Goal: Information Seeking & Learning: Learn about a topic

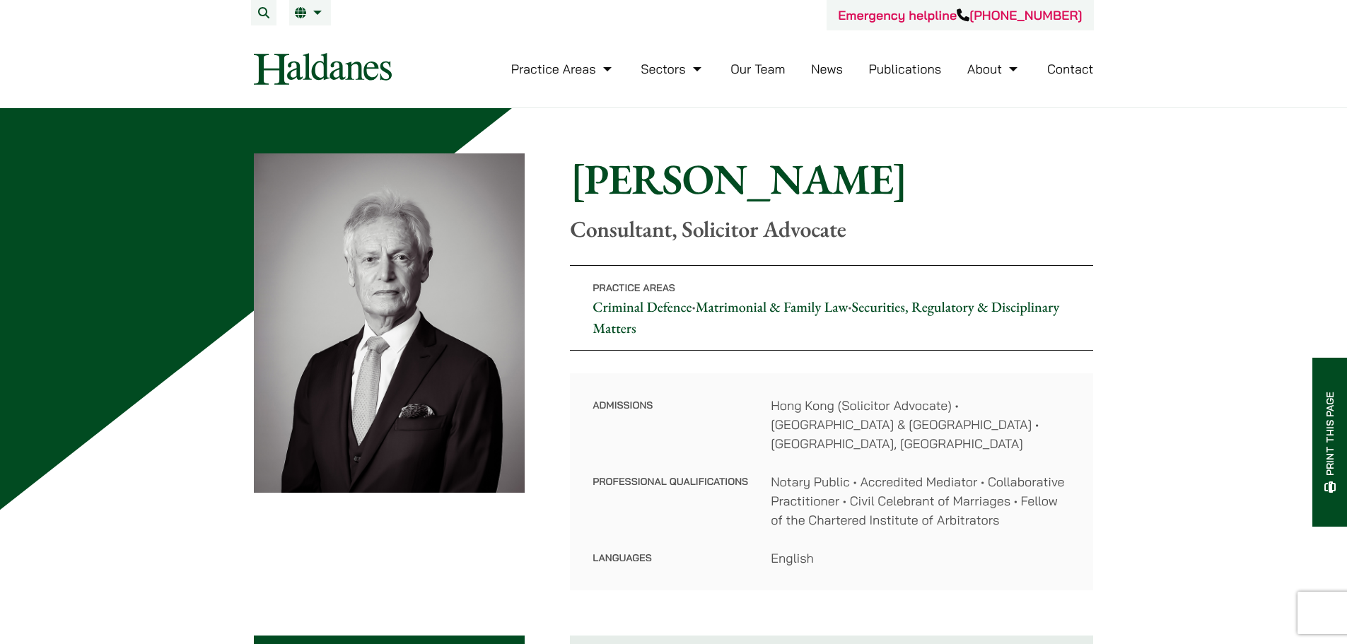
scroll to position [141, 0]
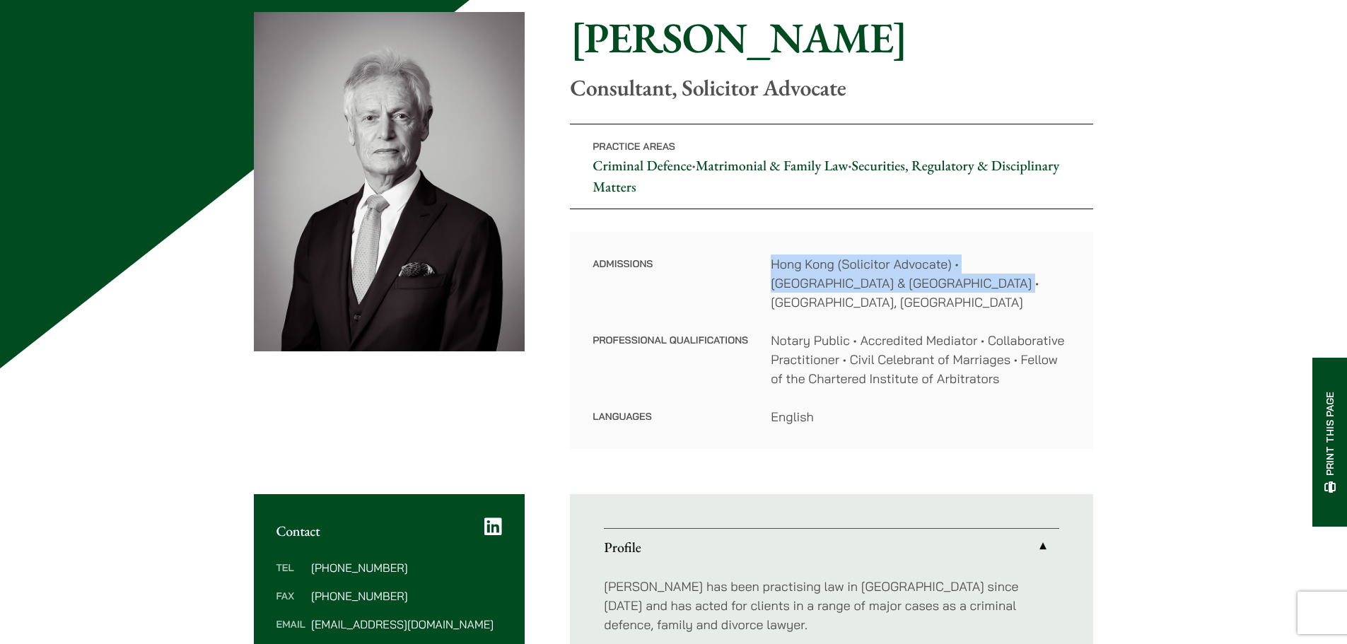
drag, startPoint x: 766, startPoint y: 264, endPoint x: 913, endPoint y: 281, distance: 148.0
click at [913, 281] on dl "Admissions [GEOGRAPHIC_DATA] (Solicitor Advocate) • [GEOGRAPHIC_DATA] & [GEOGRA…" at bounding box center [831, 340] width 478 height 172
click at [1006, 332] on dd "Notary Public • Accredited Mediator • Collaborative Practitioner • Civil Celebr…" at bounding box center [920, 359] width 300 height 57
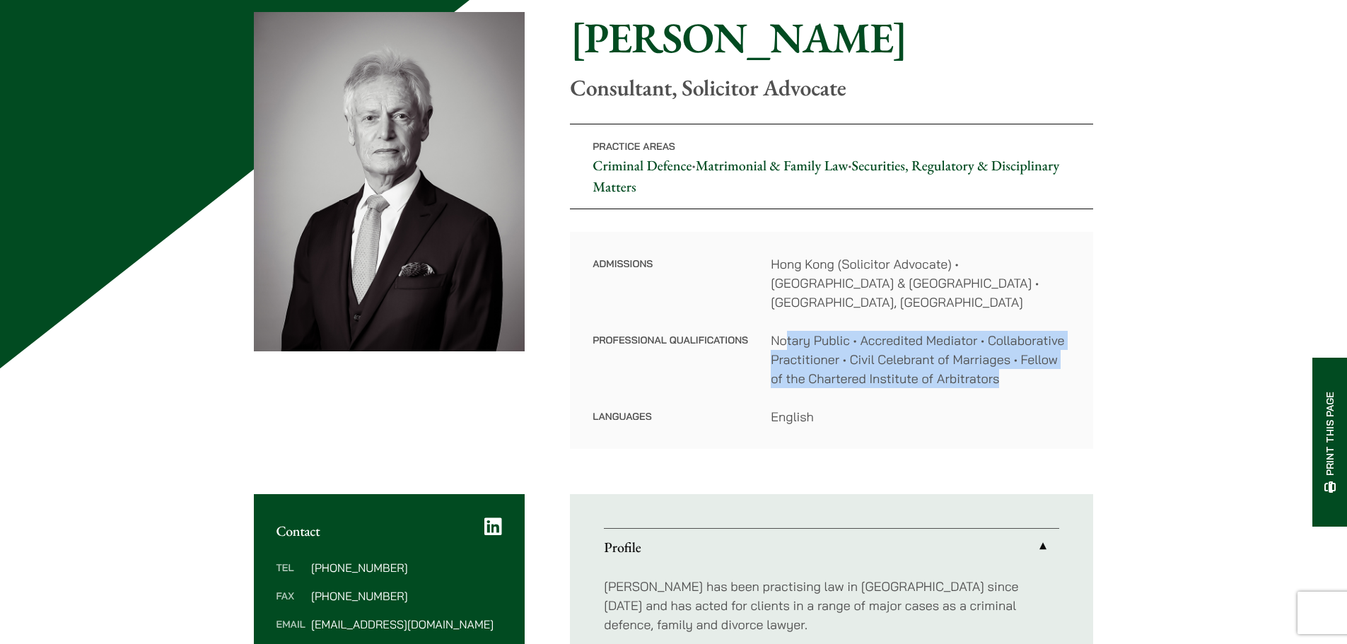
drag, startPoint x: 1007, startPoint y: 366, endPoint x: 784, endPoint y: 326, distance: 227.0
click at [784, 331] on dd "Notary Public • Accredited Mediator • Collaborative Practitioner • Civil Celebr…" at bounding box center [920, 359] width 300 height 57
click at [987, 353] on dd "Notary Public • Accredited Mediator • Collaborative Practitioner • Civil Celebr…" at bounding box center [920, 359] width 300 height 57
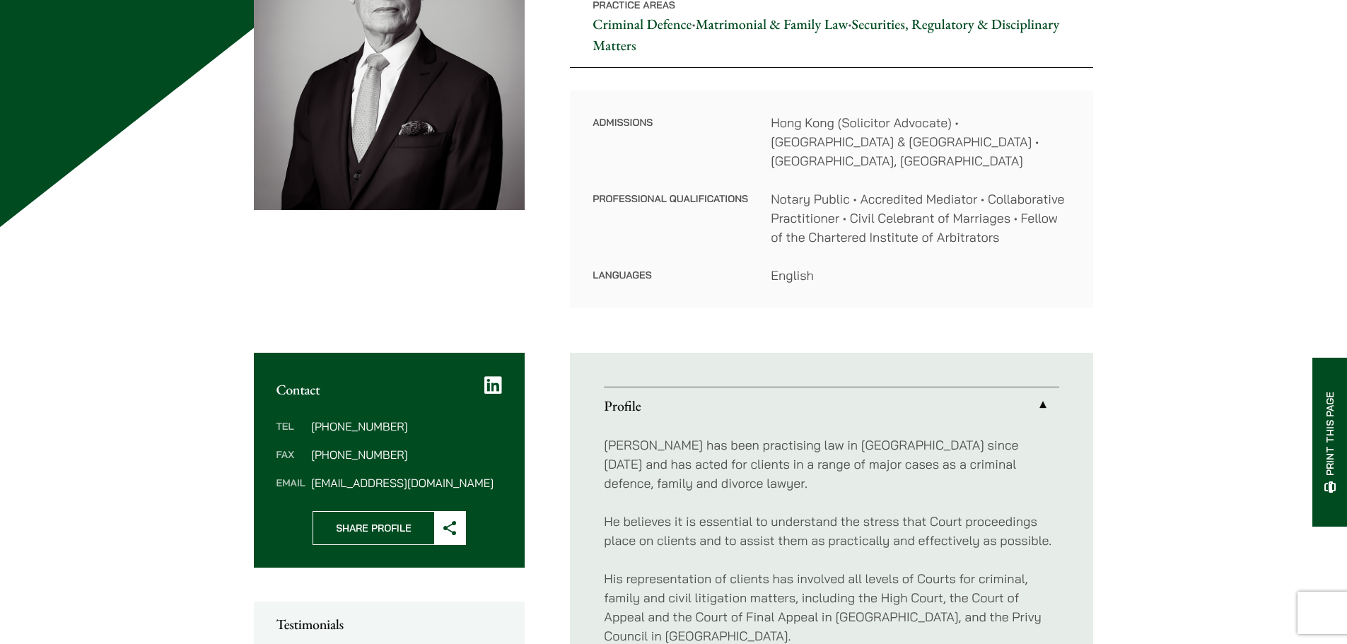
scroll to position [636, 0]
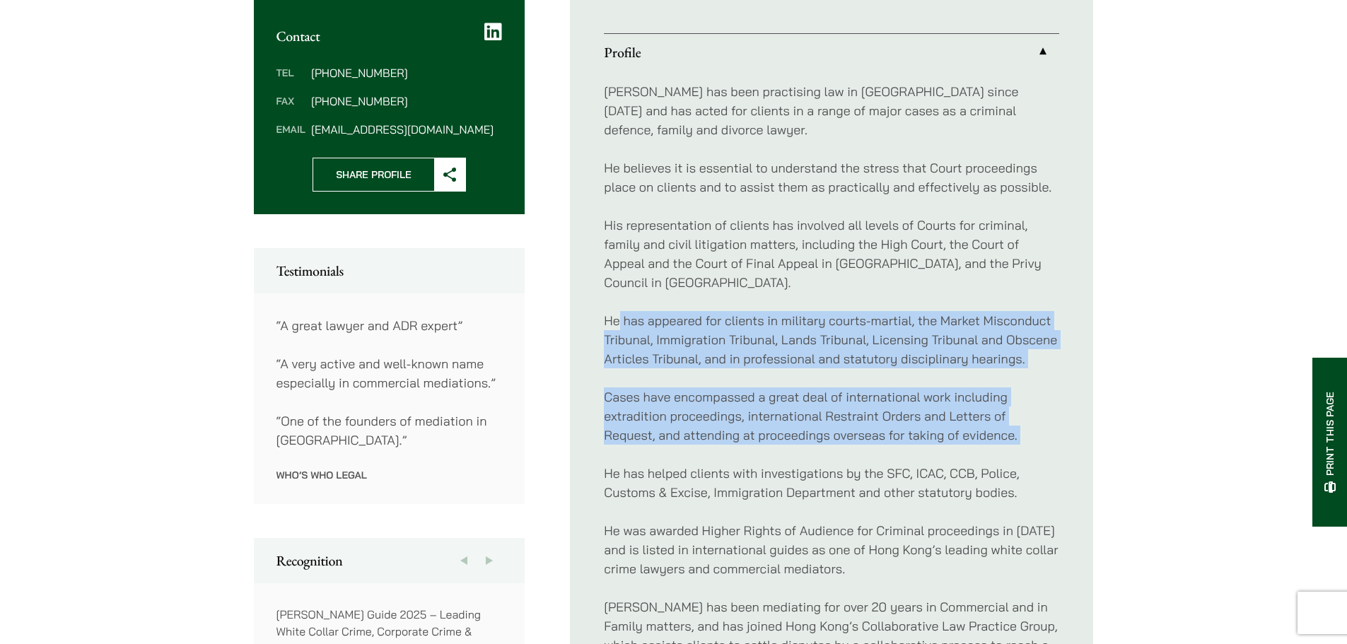
drag, startPoint x: 621, startPoint y: 287, endPoint x: 603, endPoint y: 457, distance: 171.3
click at [603, 457] on ul "Profile [PERSON_NAME] has been practising law in [GEOGRAPHIC_DATA] since [DATE]…" at bounding box center [831, 588] width 523 height 1178
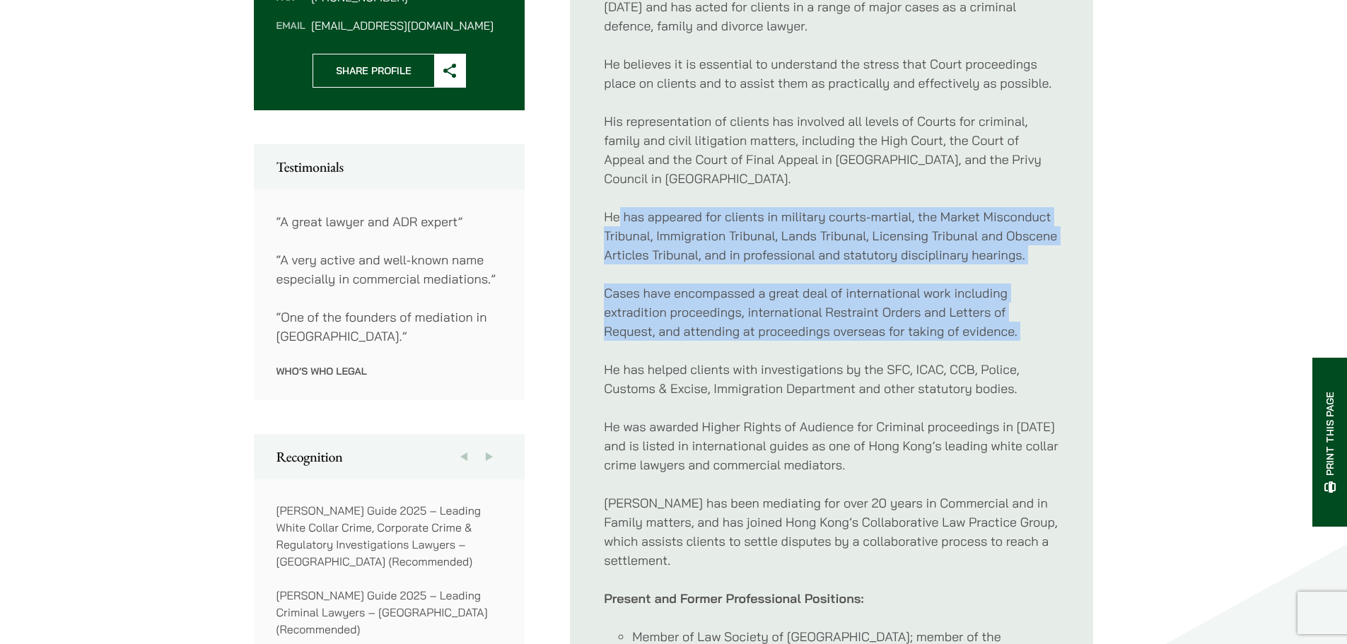
scroll to position [778, 0]
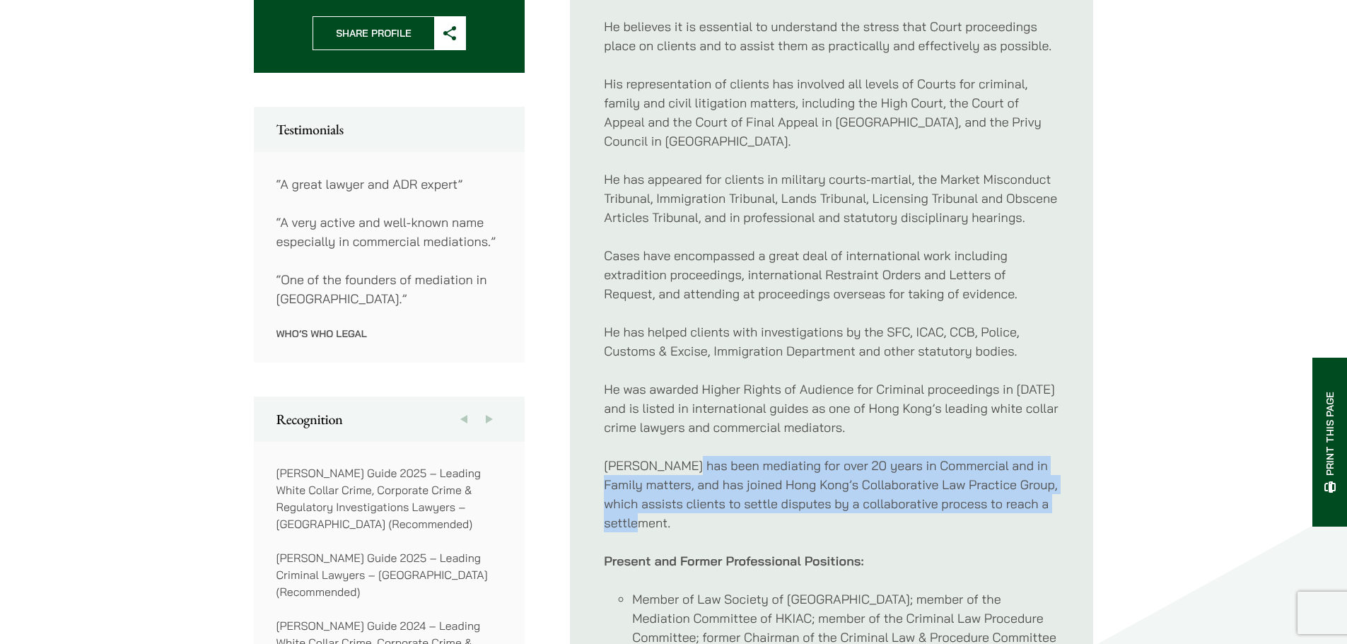
drag, startPoint x: 682, startPoint y: 437, endPoint x: 700, endPoint y: 502, distance: 67.6
click at [700, 502] on p "[PERSON_NAME] has been mediating for over 20 years in Commercial and in Family …" at bounding box center [831, 494] width 455 height 76
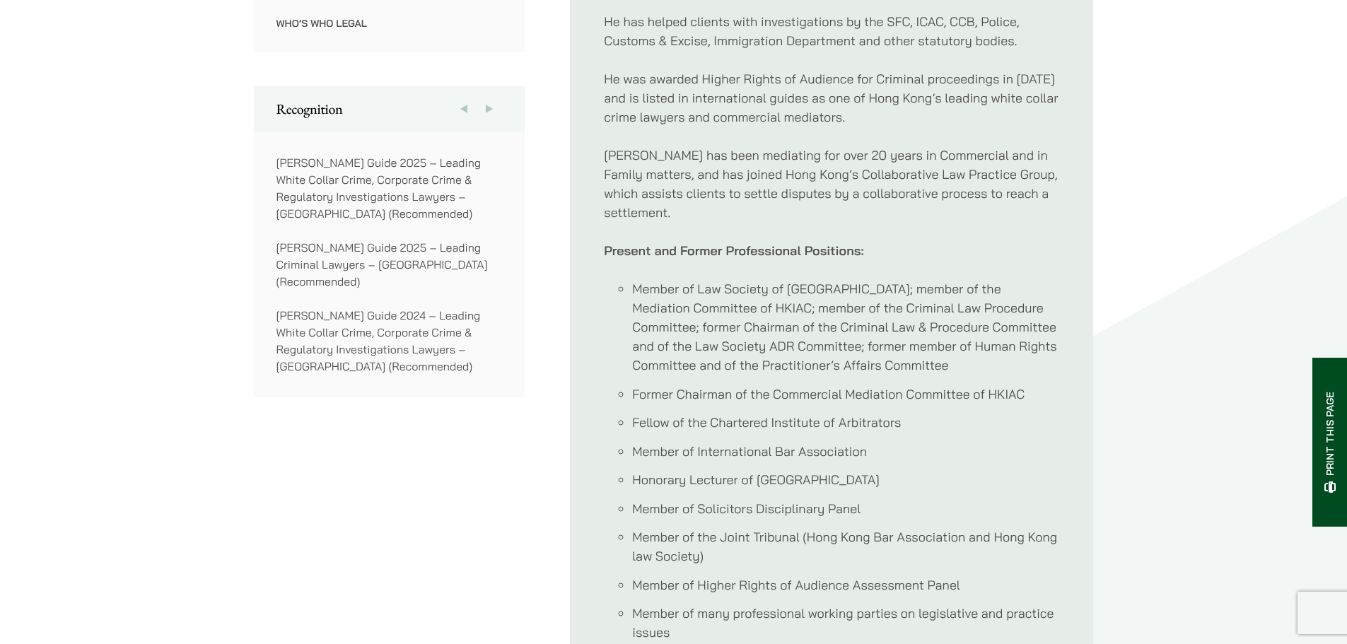
scroll to position [1131, 0]
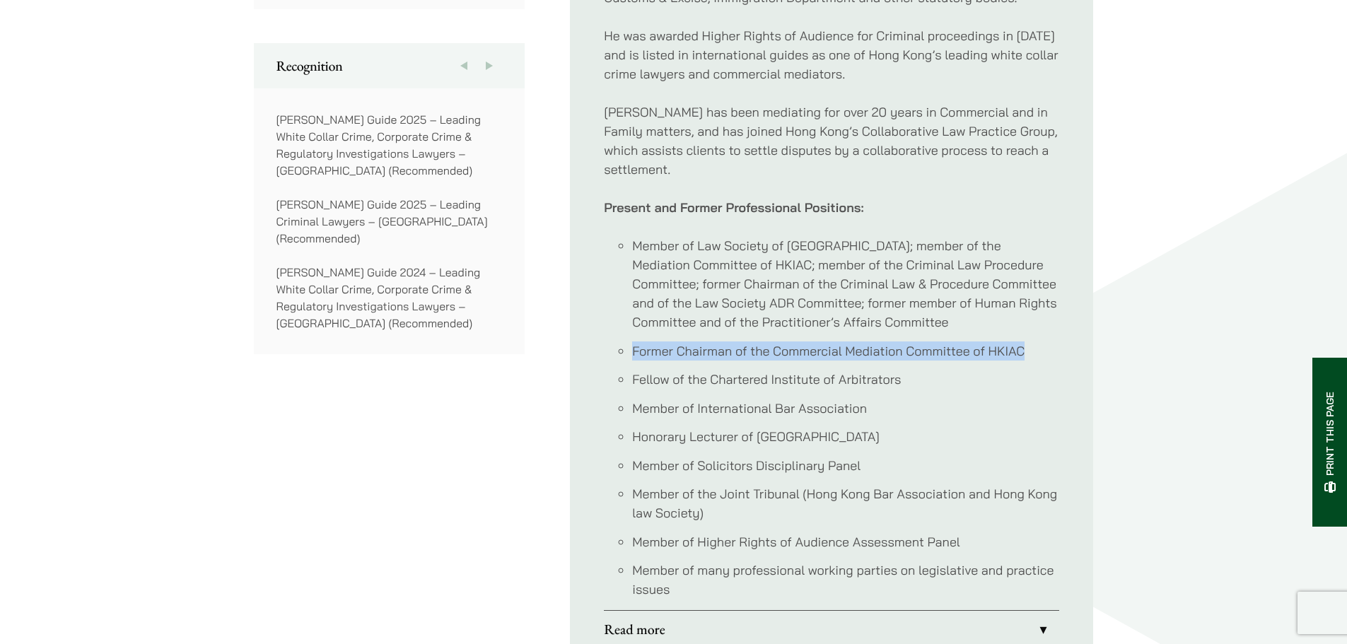
drag, startPoint x: 628, startPoint y: 328, endPoint x: 1074, endPoint y: 336, distance: 446.1
click at [1074, 336] on ul "Profile [PERSON_NAME] has been practising law in [GEOGRAPHIC_DATA] since [DATE]…" at bounding box center [831, 93] width 523 height 1178
copy li "Former Chairman of the Commercial Mediation Committee of HKIAC"
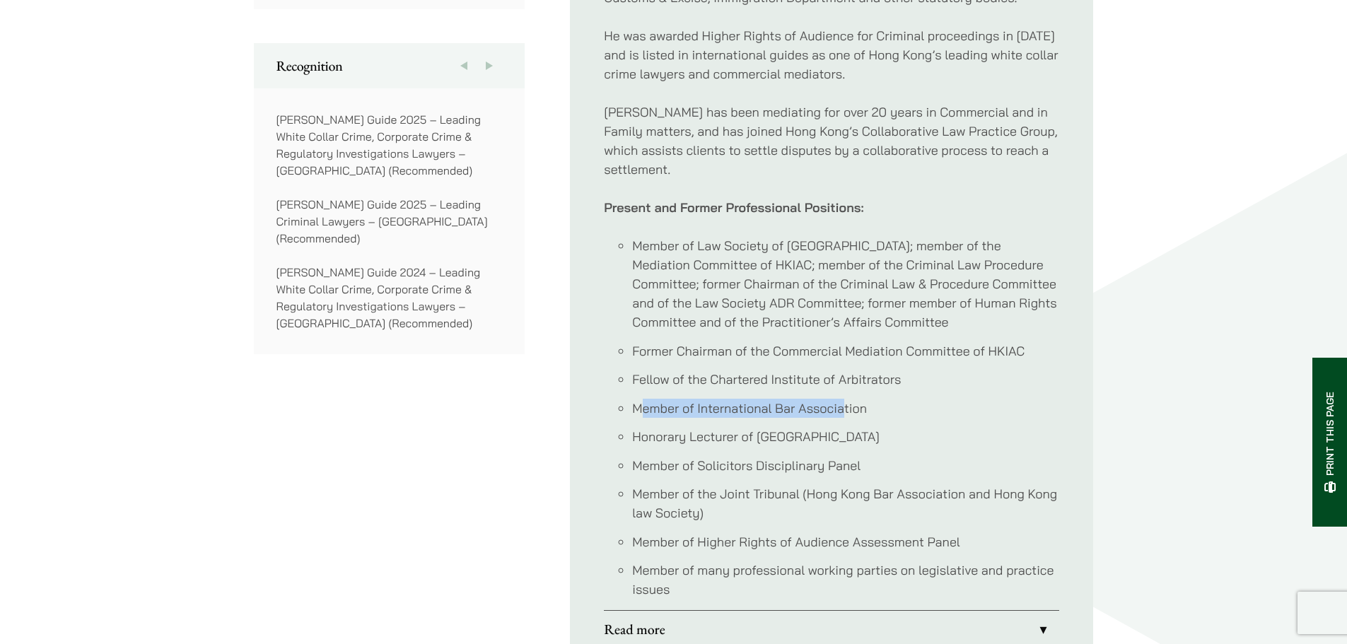
drag, startPoint x: 640, startPoint y: 387, endPoint x: 846, endPoint y: 392, distance: 206.5
click at [846, 399] on li "Member of International Bar Association" at bounding box center [845, 408] width 427 height 19
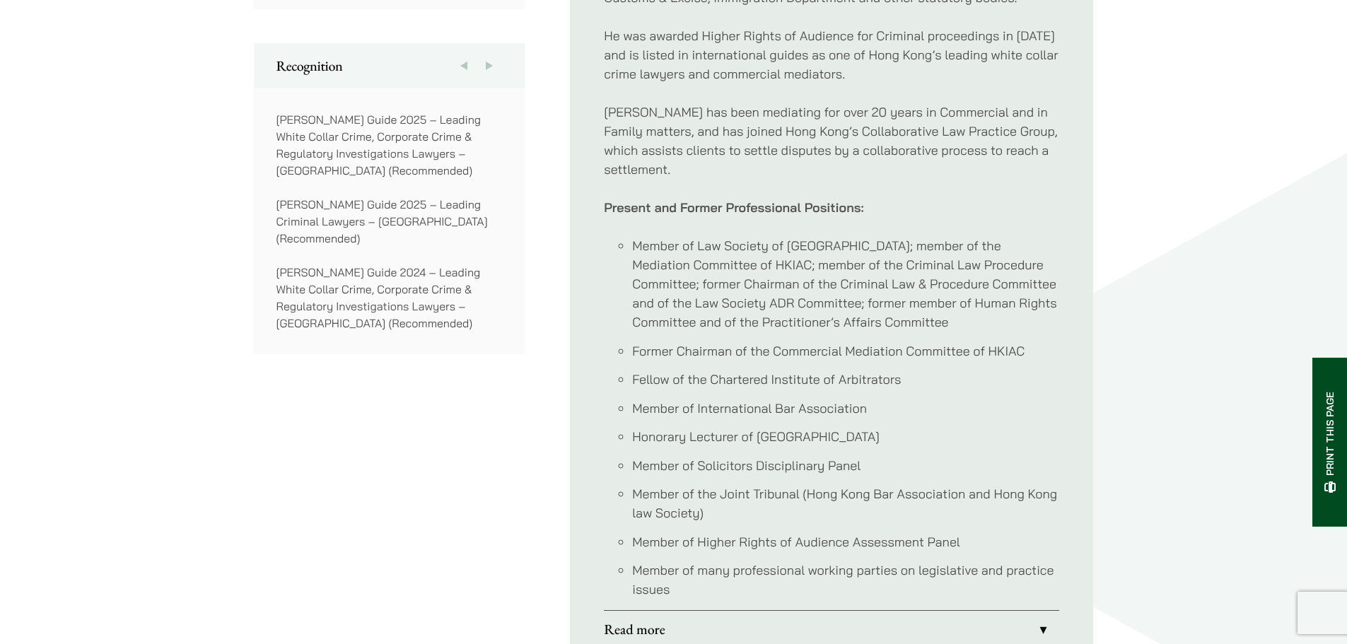
click at [858, 427] on li "Honorary Lecturer of [GEOGRAPHIC_DATA]" at bounding box center [845, 436] width 427 height 19
drag, startPoint x: 881, startPoint y: 416, endPoint x: 610, endPoint y: 421, distance: 271.5
click at [610, 421] on ul "Member of Law Society of [GEOGRAPHIC_DATA]; member of the Mediation Committee o…" at bounding box center [831, 417] width 455 height 363
copy li "Honorary Lecturer of [GEOGRAPHIC_DATA]"
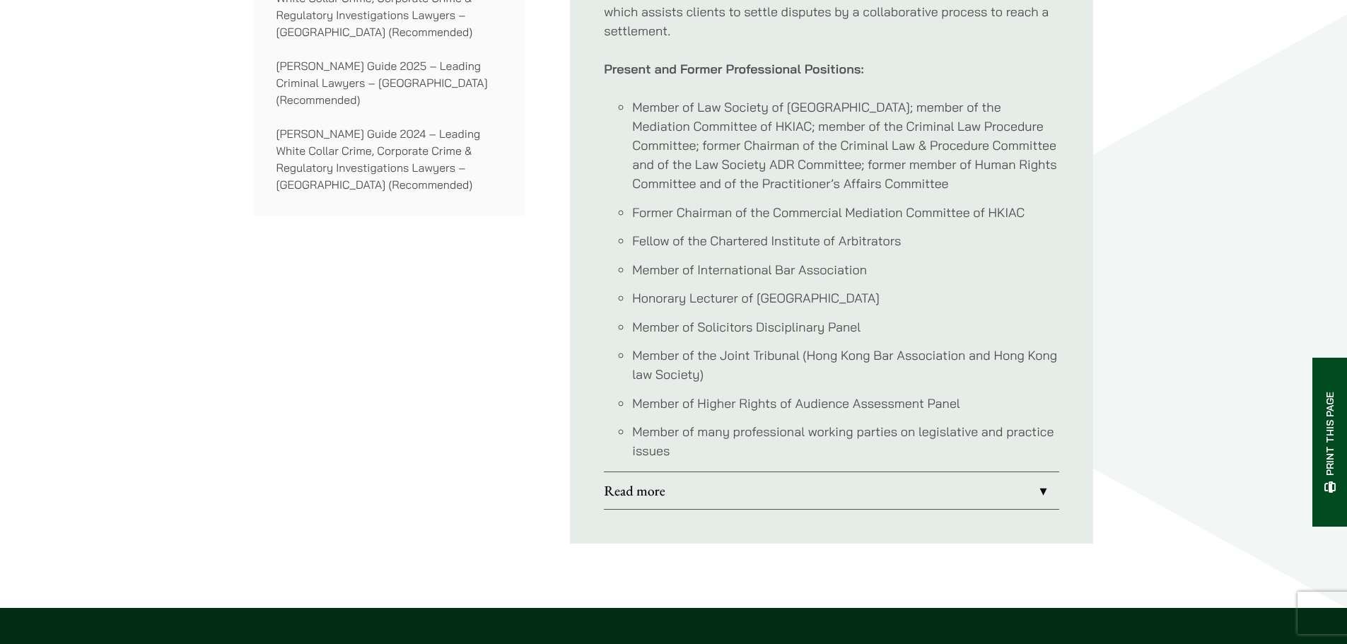
scroll to position [1272, 0]
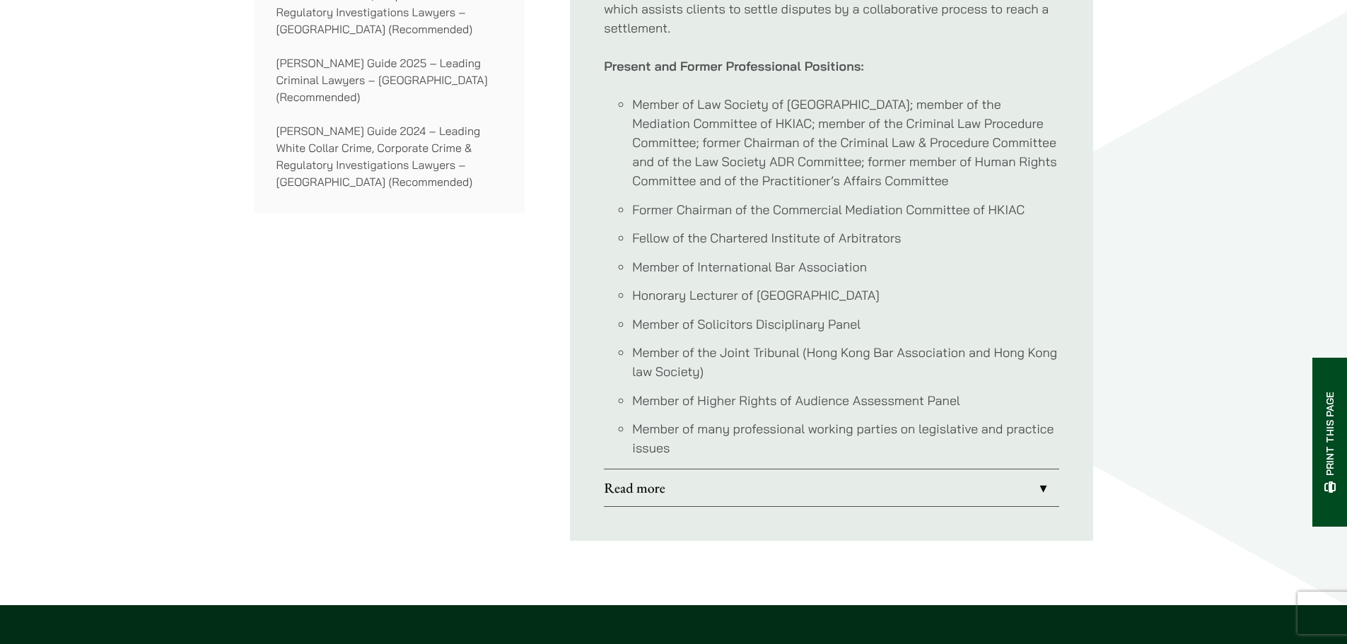
click at [697, 474] on link "Read more" at bounding box center [831, 487] width 455 height 37
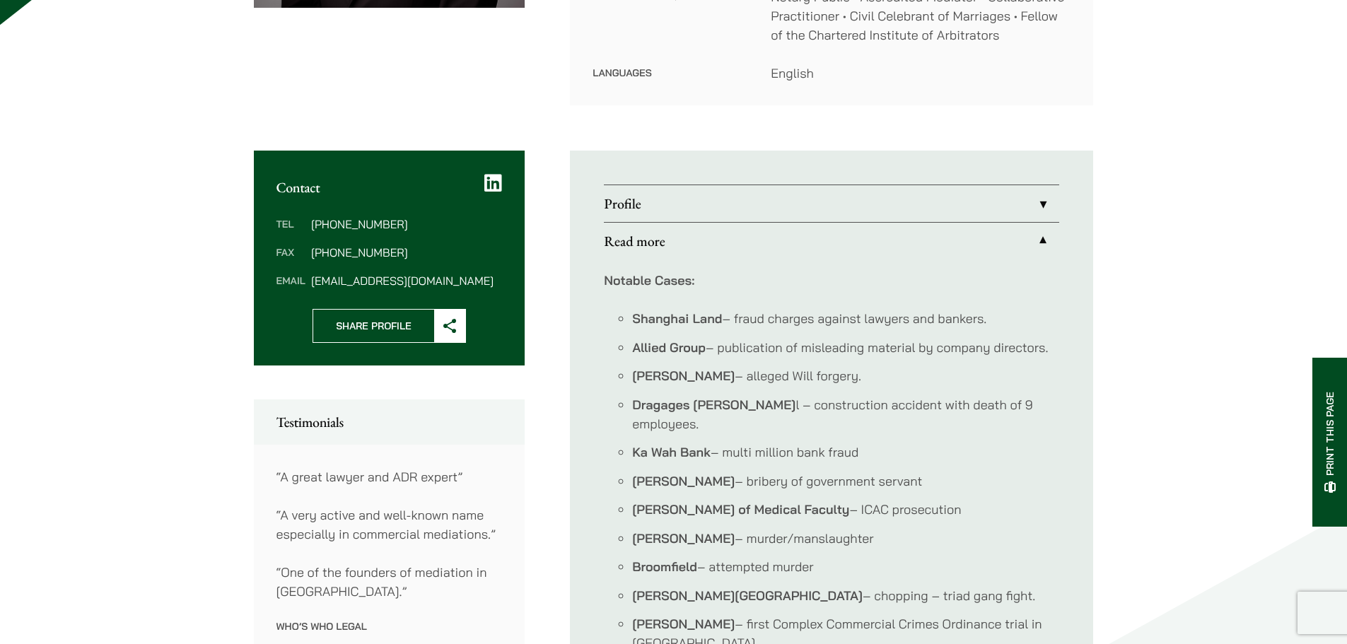
scroll to position [424, 0]
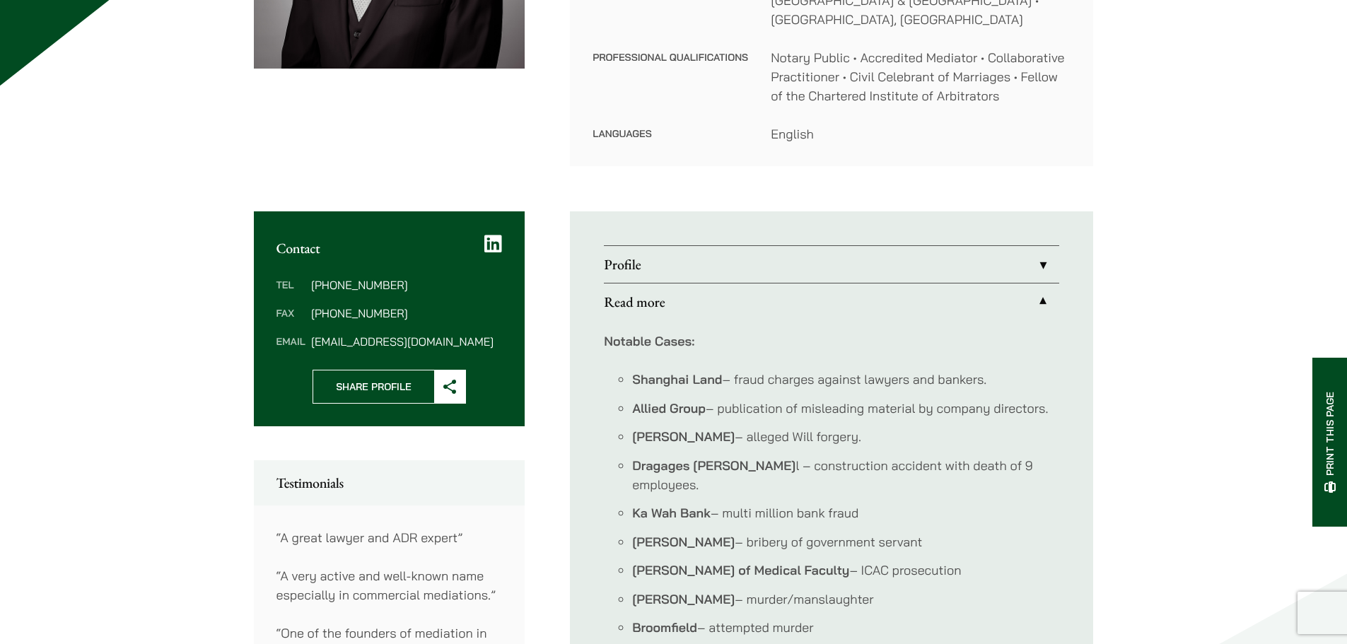
click at [673, 283] on link "Read more" at bounding box center [831, 301] width 455 height 37
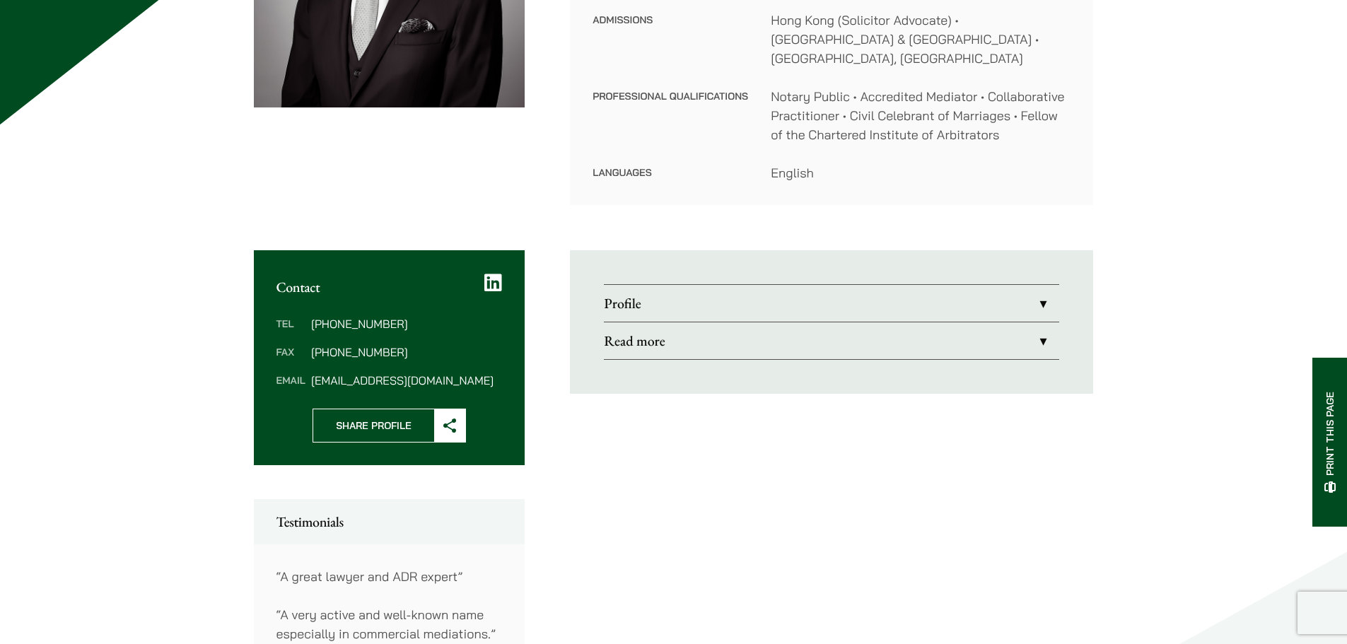
scroll to position [353, 0]
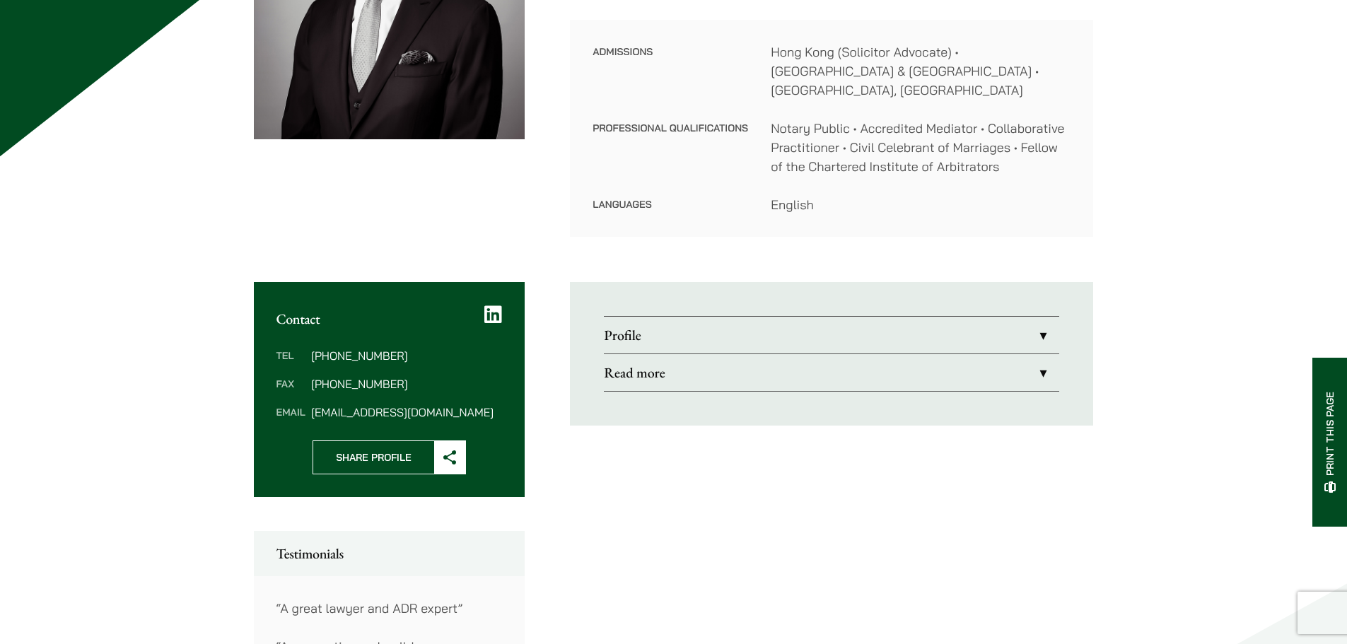
click at [683, 318] on link "Profile" at bounding box center [831, 335] width 455 height 37
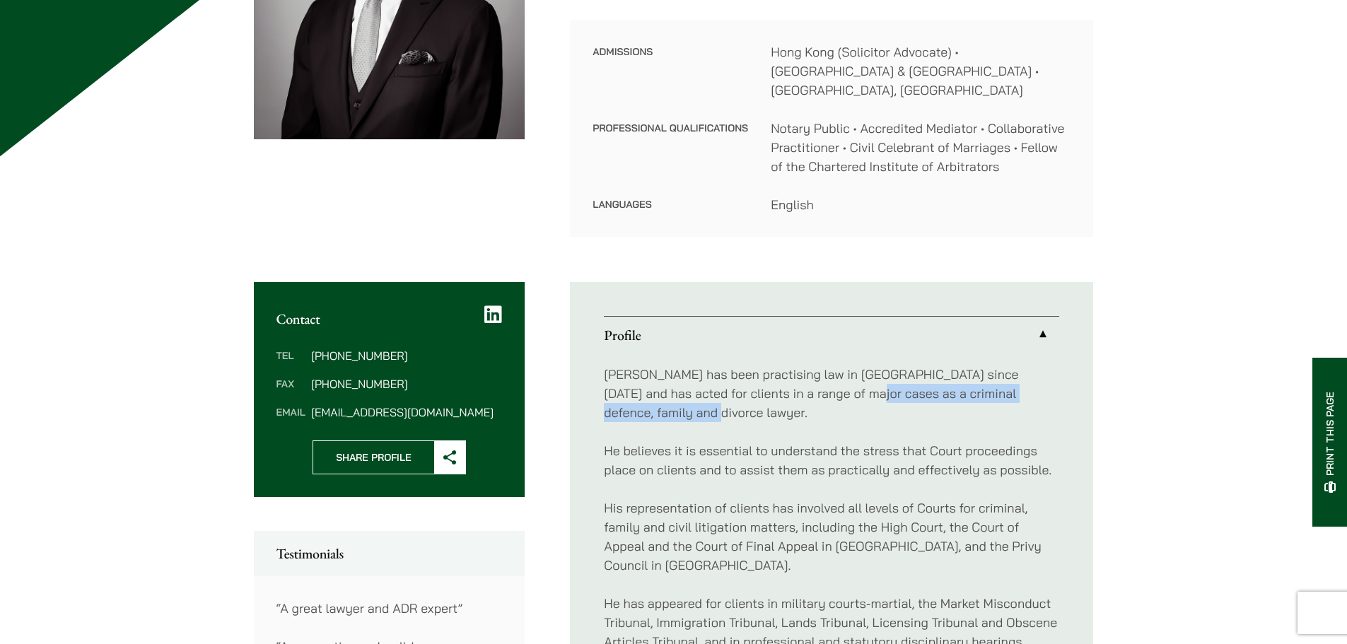
drag, startPoint x: 653, startPoint y: 396, endPoint x: 822, endPoint y: 377, distance: 170.0
click at [822, 377] on p "[PERSON_NAME] has been practising law in [GEOGRAPHIC_DATA] since [DATE] and has…" at bounding box center [831, 393] width 455 height 57
copy p "criminal defence, family and divorce lawyer."
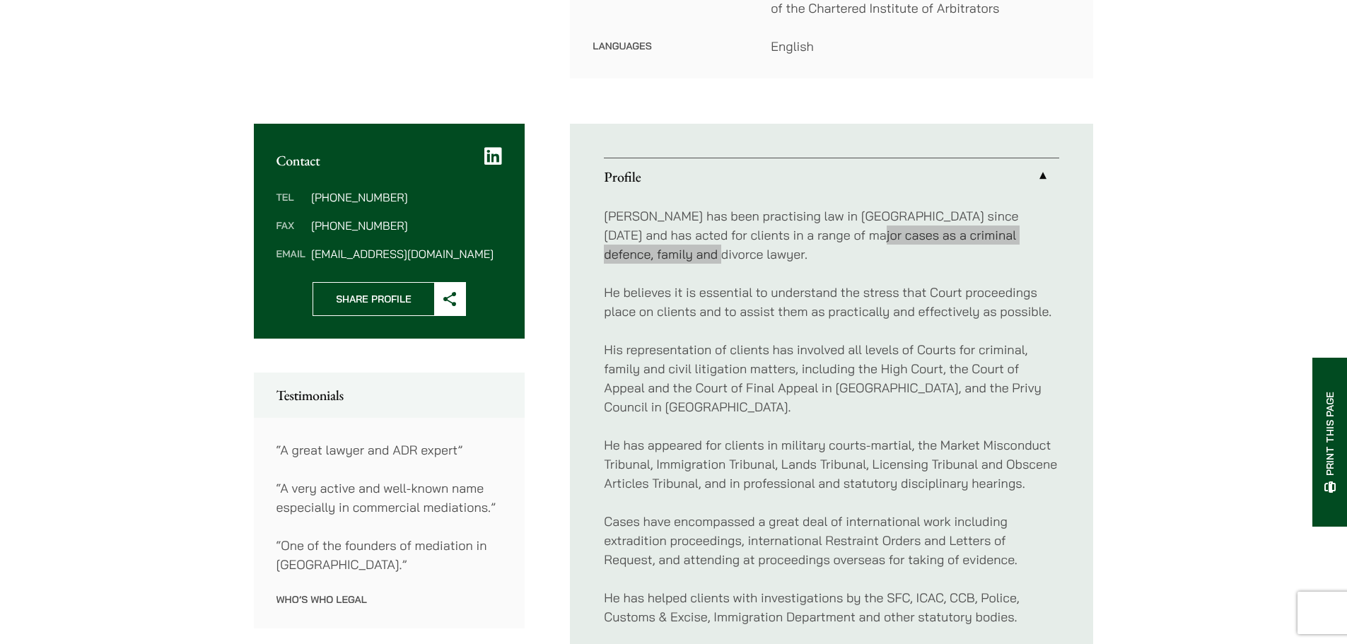
scroll to position [565, 0]
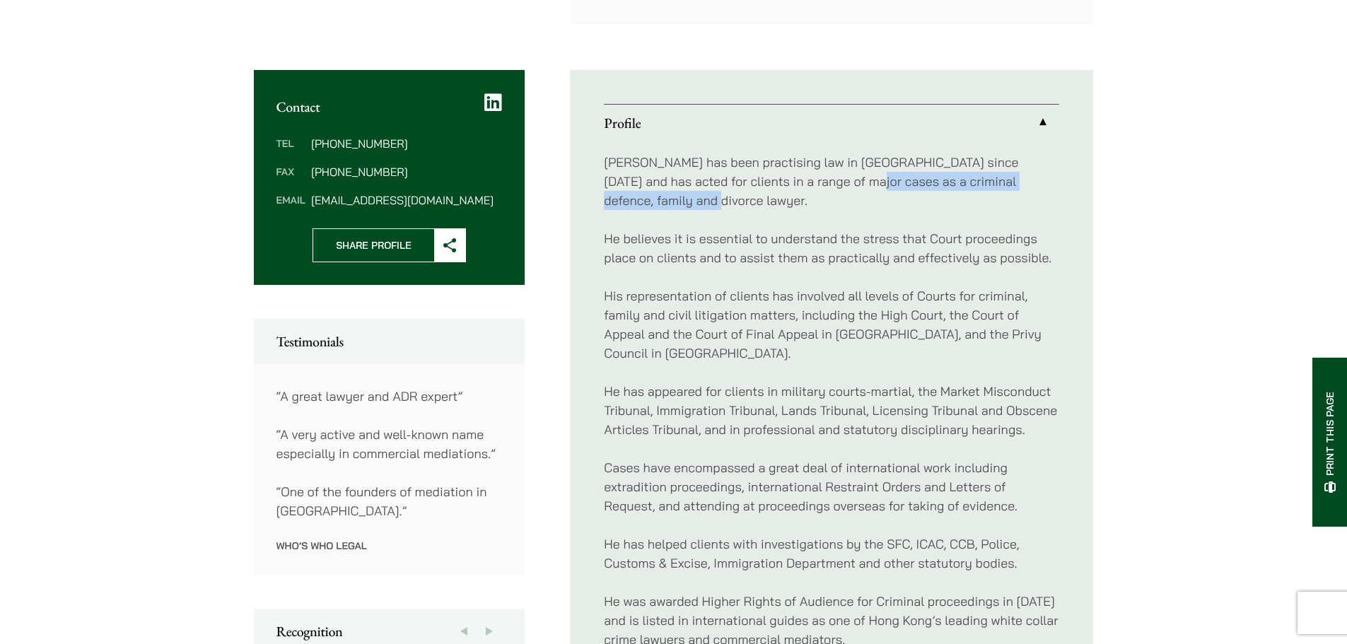
click at [719, 296] on p "His representation of clients has involved all levels of Courts for criminal, f…" at bounding box center [831, 324] width 455 height 76
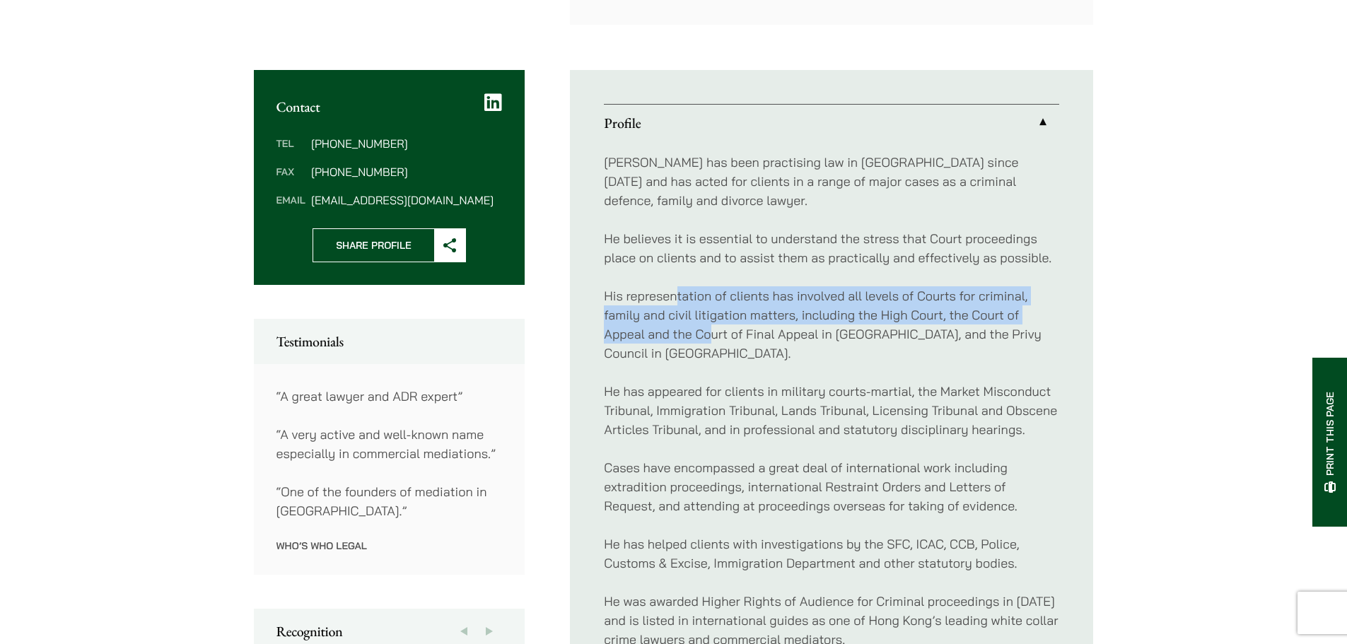
drag, startPoint x: 674, startPoint y: 274, endPoint x: 705, endPoint y: 332, distance: 65.8
click at [708, 325] on p "His representation of clients has involved all levels of Courts for criminal, f…" at bounding box center [831, 324] width 455 height 76
click at [705, 332] on p "His representation of clients has involved all levels of Courts for criminal, f…" at bounding box center [831, 324] width 455 height 76
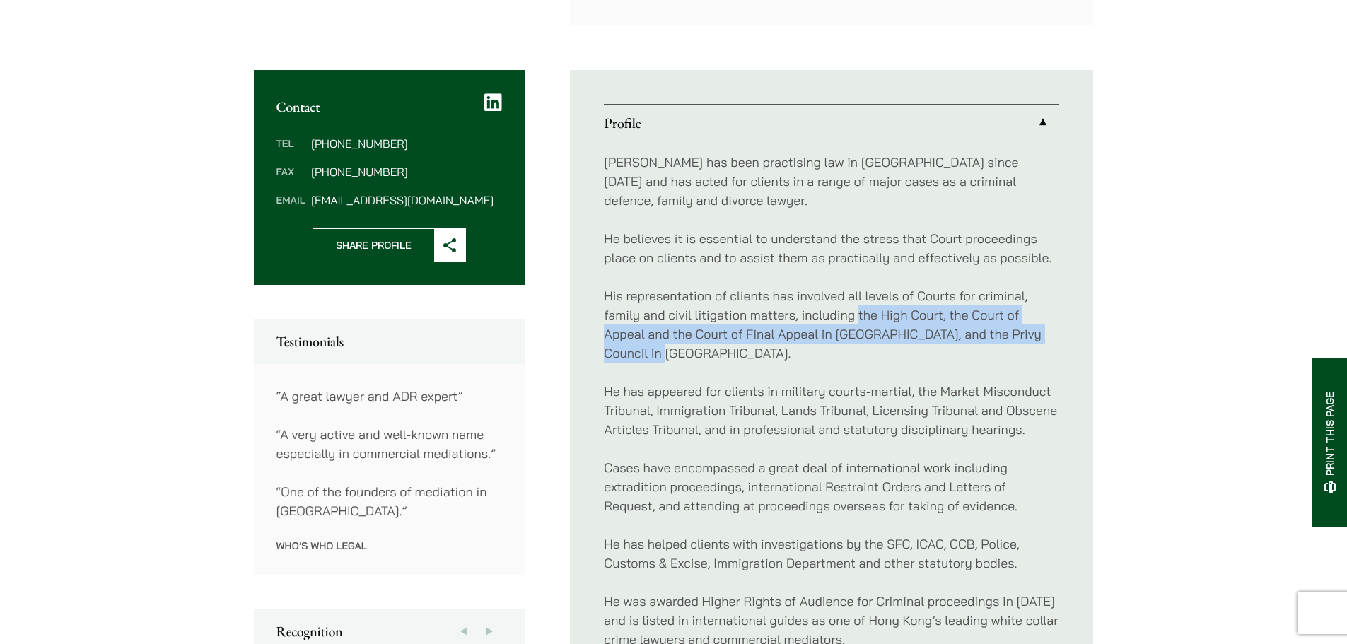
drag, startPoint x: 672, startPoint y: 336, endPoint x: 857, endPoint y: 293, distance: 190.7
click at [857, 293] on p "His representation of clients has involved all levels of Courts for criminal, f…" at bounding box center [831, 324] width 455 height 76
copy p "the High Court, the Court of Appeal and the Court of Final Appeal in [GEOGRAPHI…"
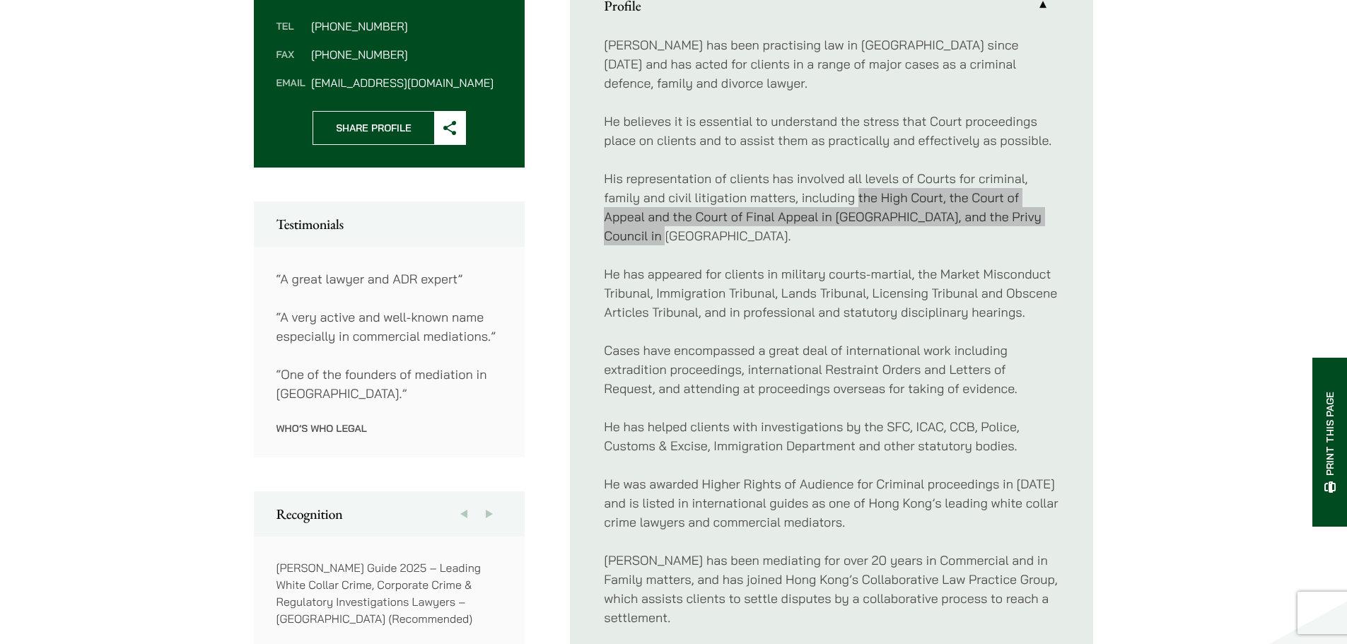
scroll to position [707, 0]
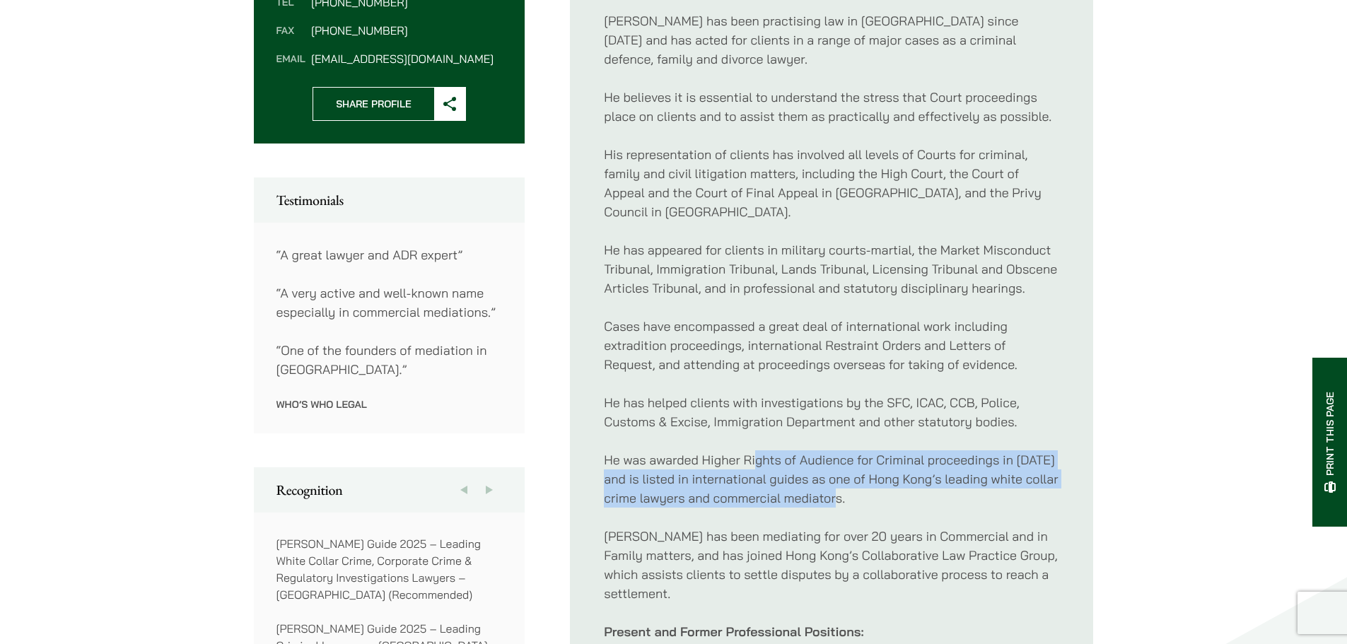
drag, startPoint x: 755, startPoint y: 446, endPoint x: 848, endPoint y: 475, distance: 97.0
click at [848, 475] on p "He was awarded Higher Rights of Audience for Criminal proceedings in [DATE] and…" at bounding box center [831, 478] width 455 height 57
drag, startPoint x: 848, startPoint y: 484, endPoint x: 591, endPoint y: 428, distance: 262.6
click at [591, 428] on ul "Profile [PERSON_NAME] has been practising law in [GEOGRAPHIC_DATA] since [DATE]…" at bounding box center [831, 518] width 523 height 1178
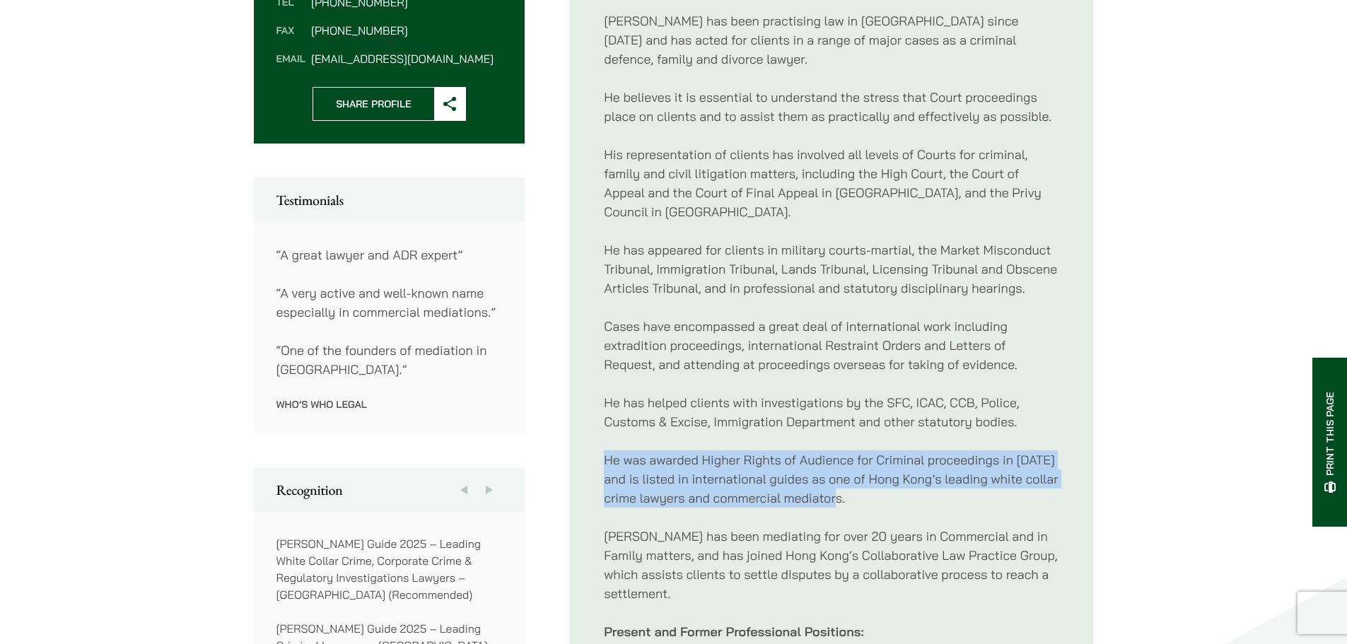
click at [679, 418] on div "[PERSON_NAME] has been practising law in [GEOGRAPHIC_DATA] since [DATE] and has…" at bounding box center [831, 517] width 455 height 1034
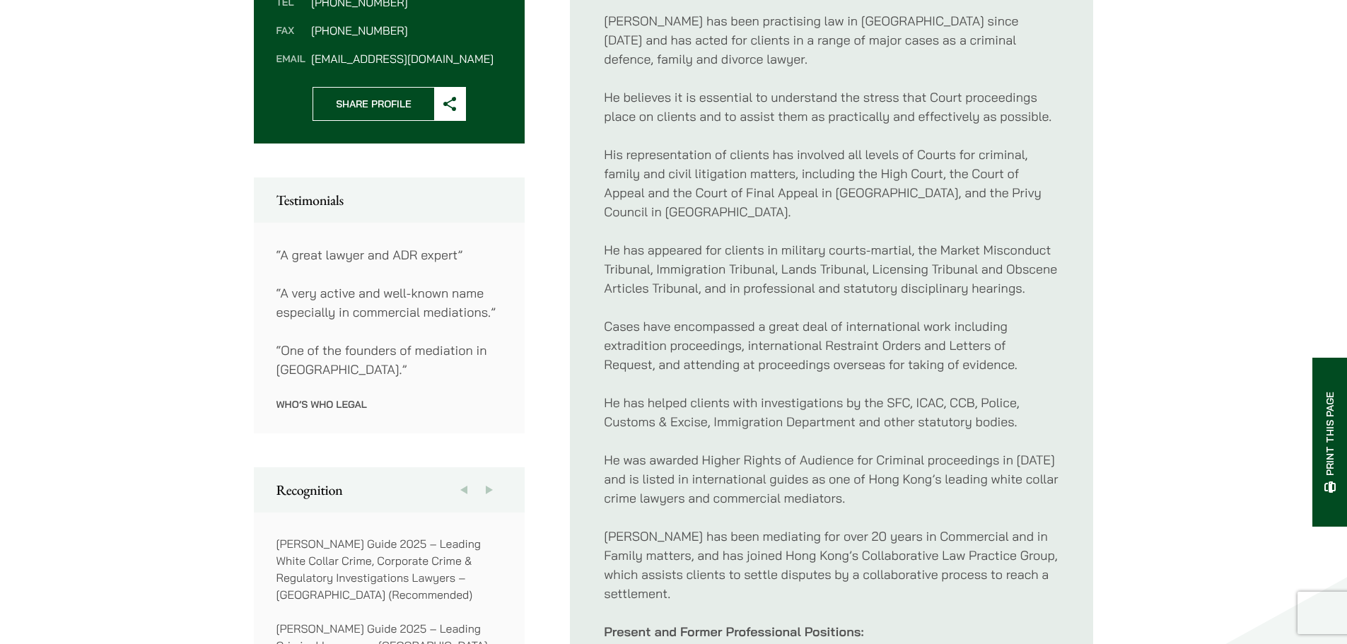
click at [654, 393] on p "He has helped clients with investigations by the SFC, ICAC, CCB, Police, Custom…" at bounding box center [831, 412] width 455 height 38
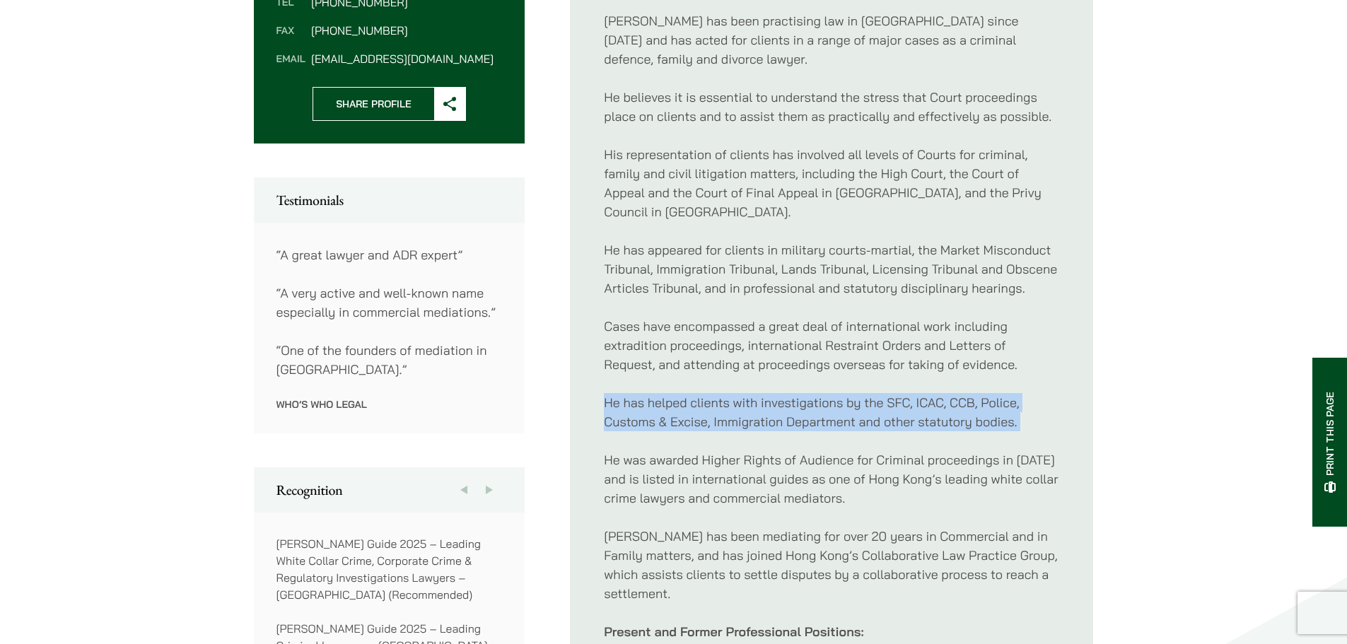
click at [654, 393] on p "He has helped clients with investigations by the SFC, ICAC, CCB, Police, Custom…" at bounding box center [831, 412] width 455 height 38
click at [655, 397] on p "He has helped clients with investigations by the SFC, ICAC, CCB, Police, Custom…" at bounding box center [831, 412] width 455 height 38
drag, startPoint x: 607, startPoint y: 376, endPoint x: 1024, endPoint y: 409, distance: 418.3
click at [1024, 409] on p "He has helped clients with investigations by the SFC, ICAC, CCB, Police, Custom…" at bounding box center [831, 412] width 455 height 38
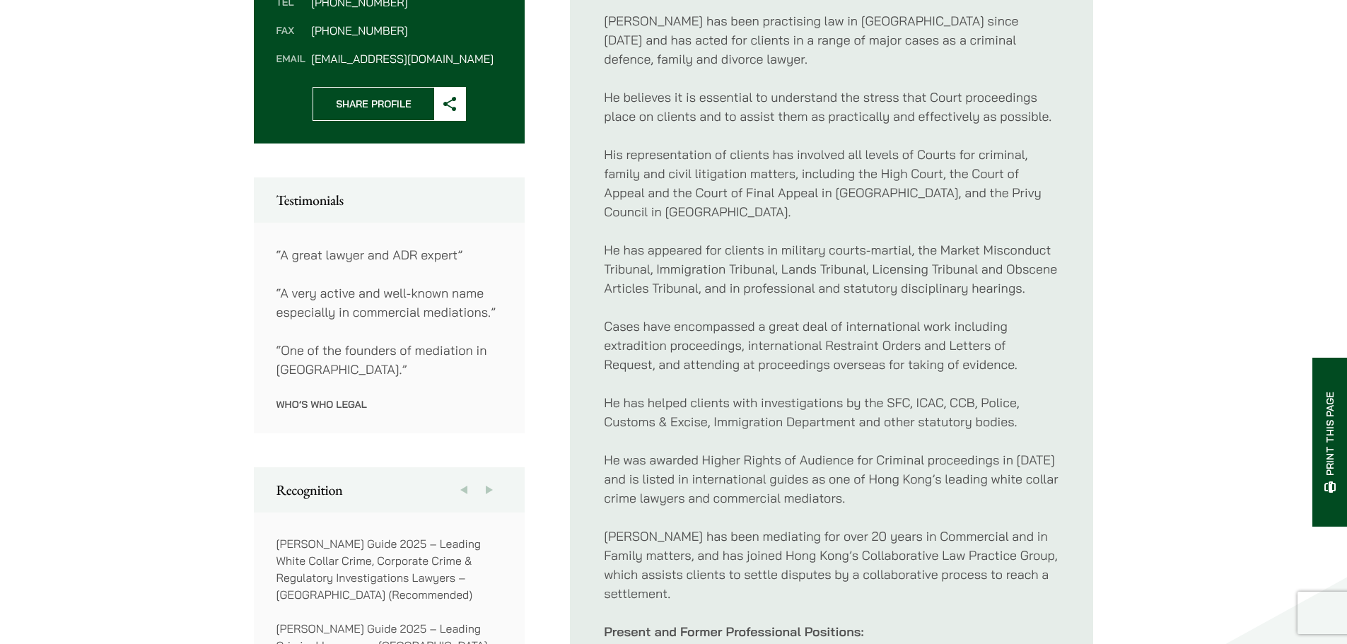
click at [751, 336] on p "Cases have encompassed a great deal of international work including extradition…" at bounding box center [831, 345] width 455 height 57
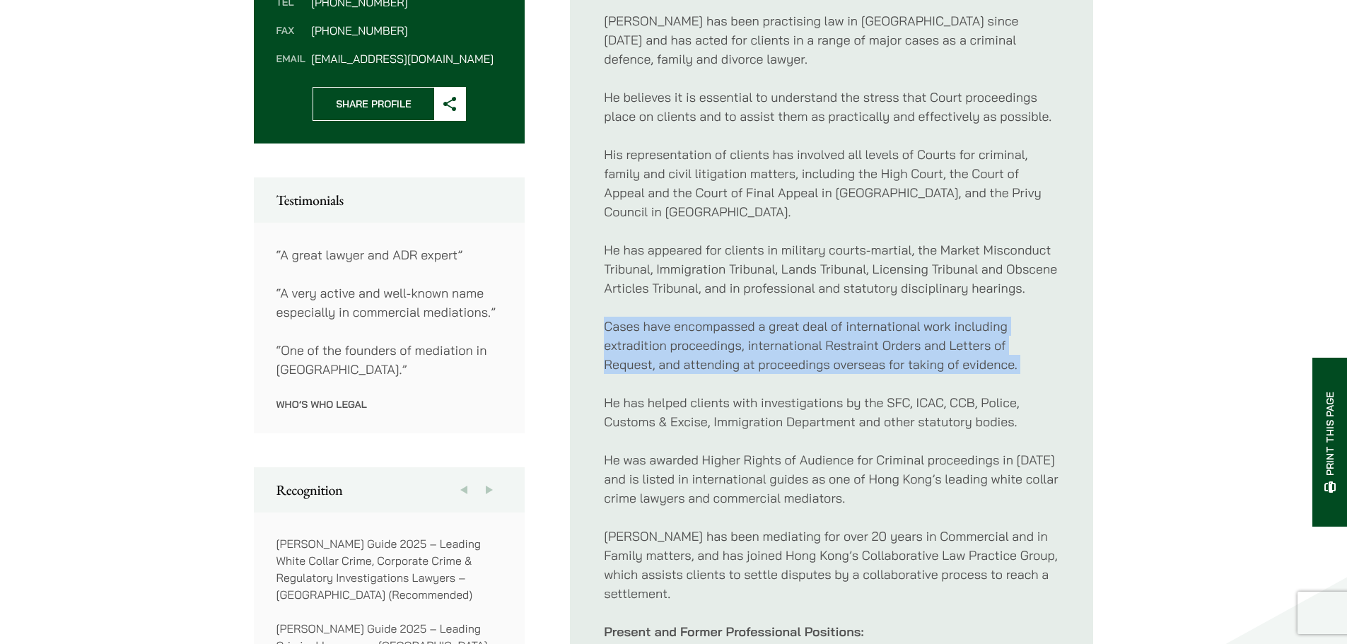
click at [751, 336] on p "Cases have encompassed a great deal of international work including extradition…" at bounding box center [831, 345] width 455 height 57
click at [704, 339] on p "Cases have encompassed a great deal of international work including extradition…" at bounding box center [831, 345] width 455 height 57
drag, startPoint x: 592, startPoint y: 305, endPoint x: 1026, endPoint y: 350, distance: 436.3
click at [1026, 350] on ul "Profile [PERSON_NAME] has been practising law in [GEOGRAPHIC_DATA] since [DATE]…" at bounding box center [831, 518] width 523 height 1178
copy p "Cases have encompassed a great deal of international work including extradition…"
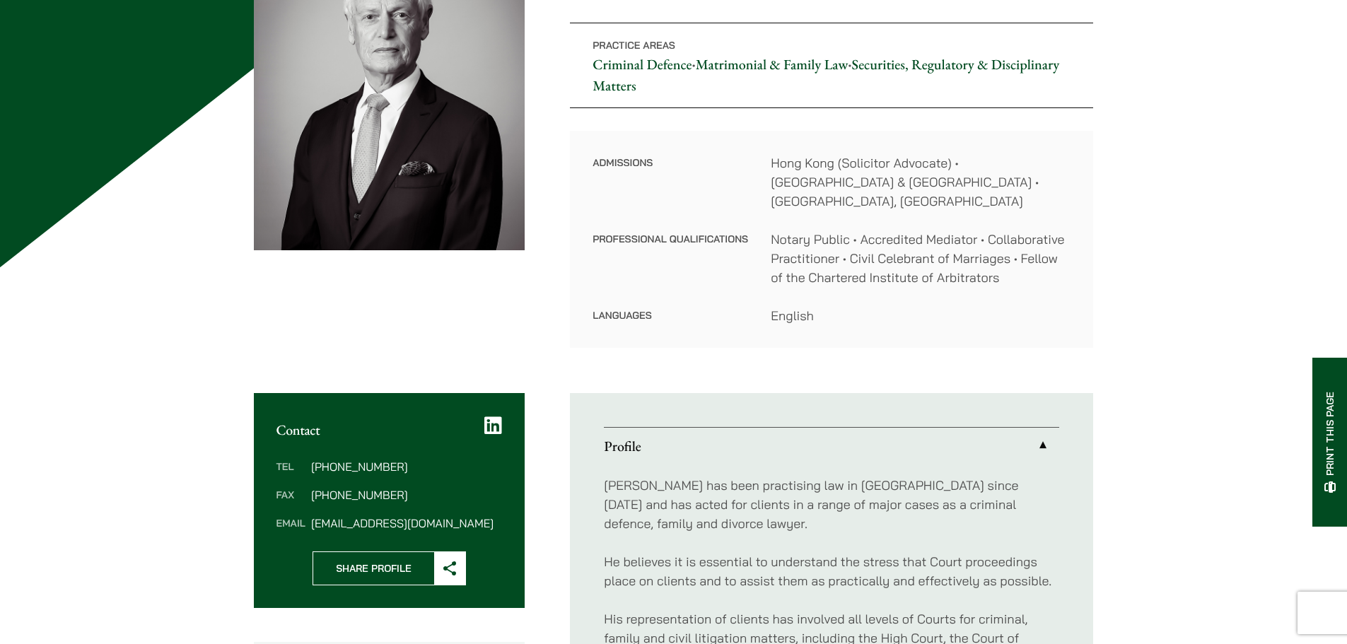
scroll to position [212, 0]
